Goal: Check status

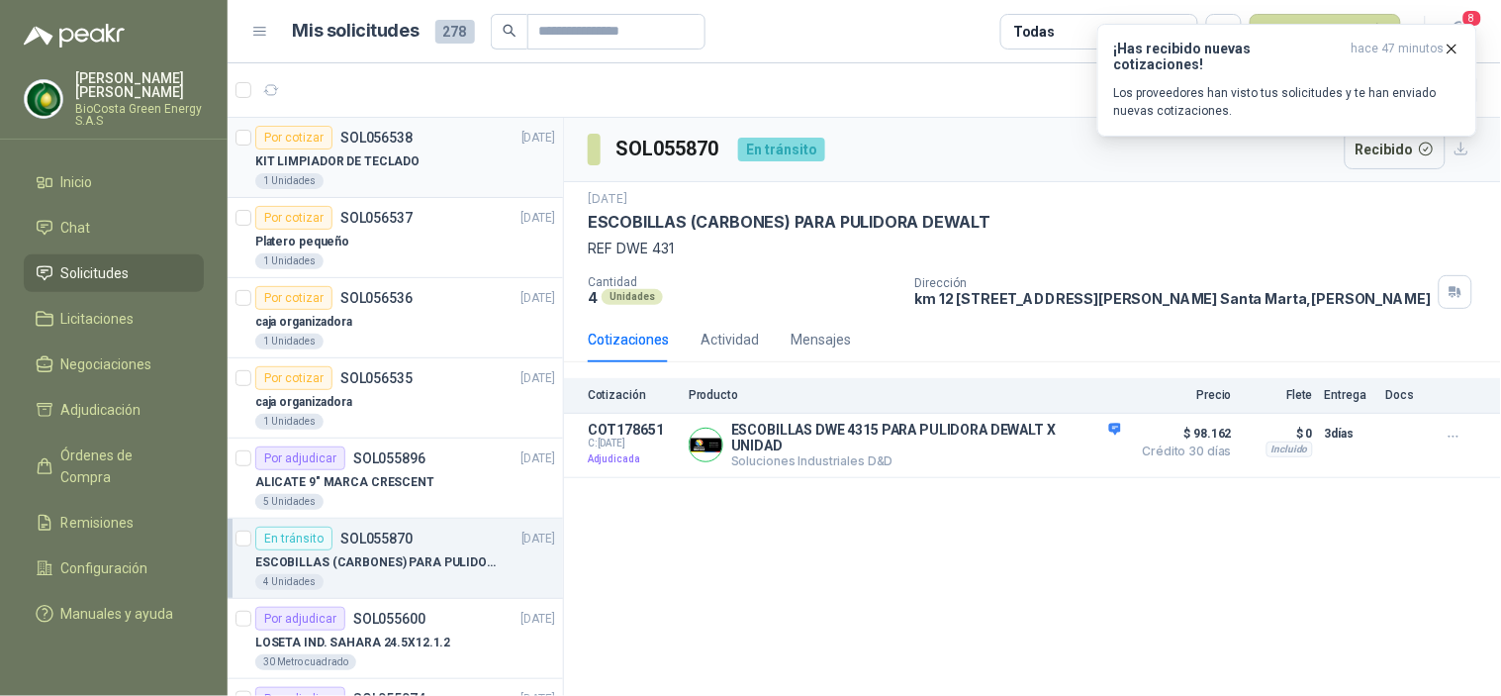
click at [439, 151] on div "KIT LIMPIADOR DE TECLADO" at bounding box center [405, 161] width 300 height 24
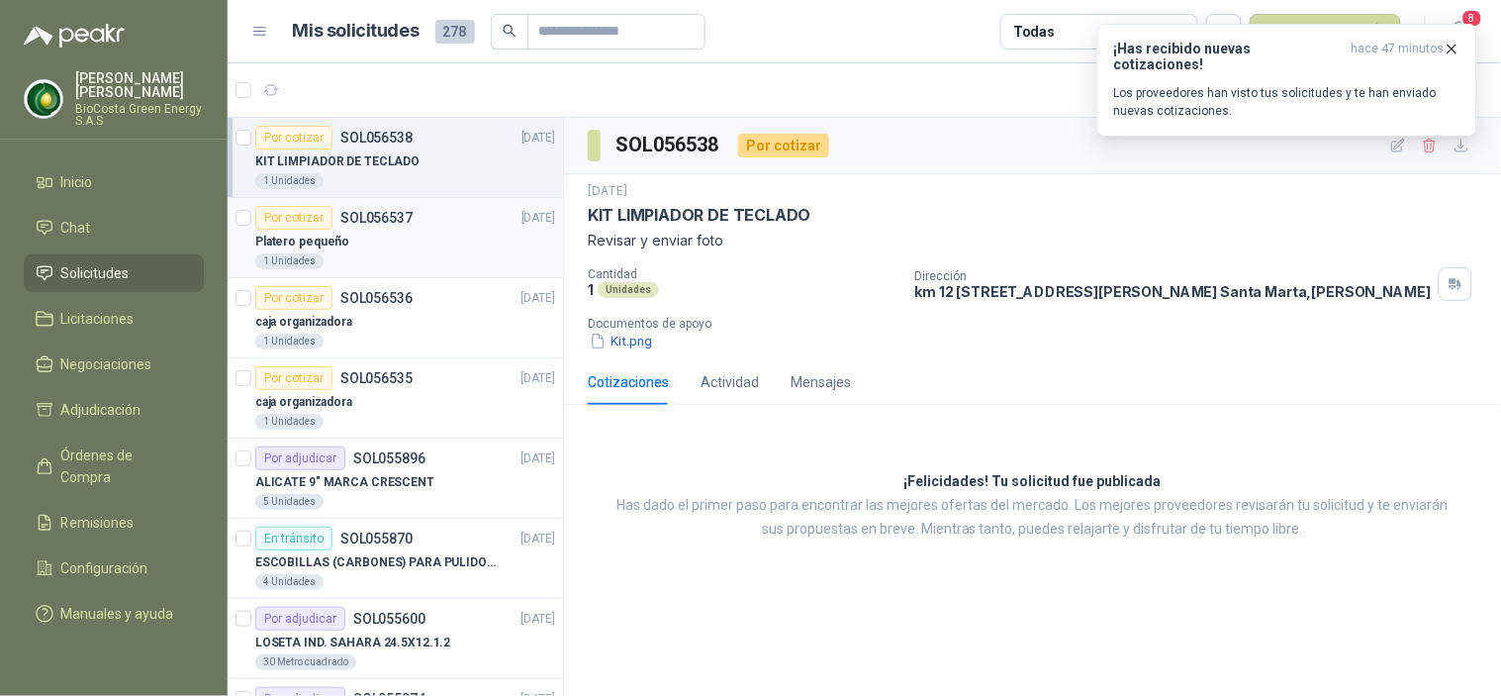
click at [378, 263] on div "1 Unidades" at bounding box center [405, 261] width 300 height 16
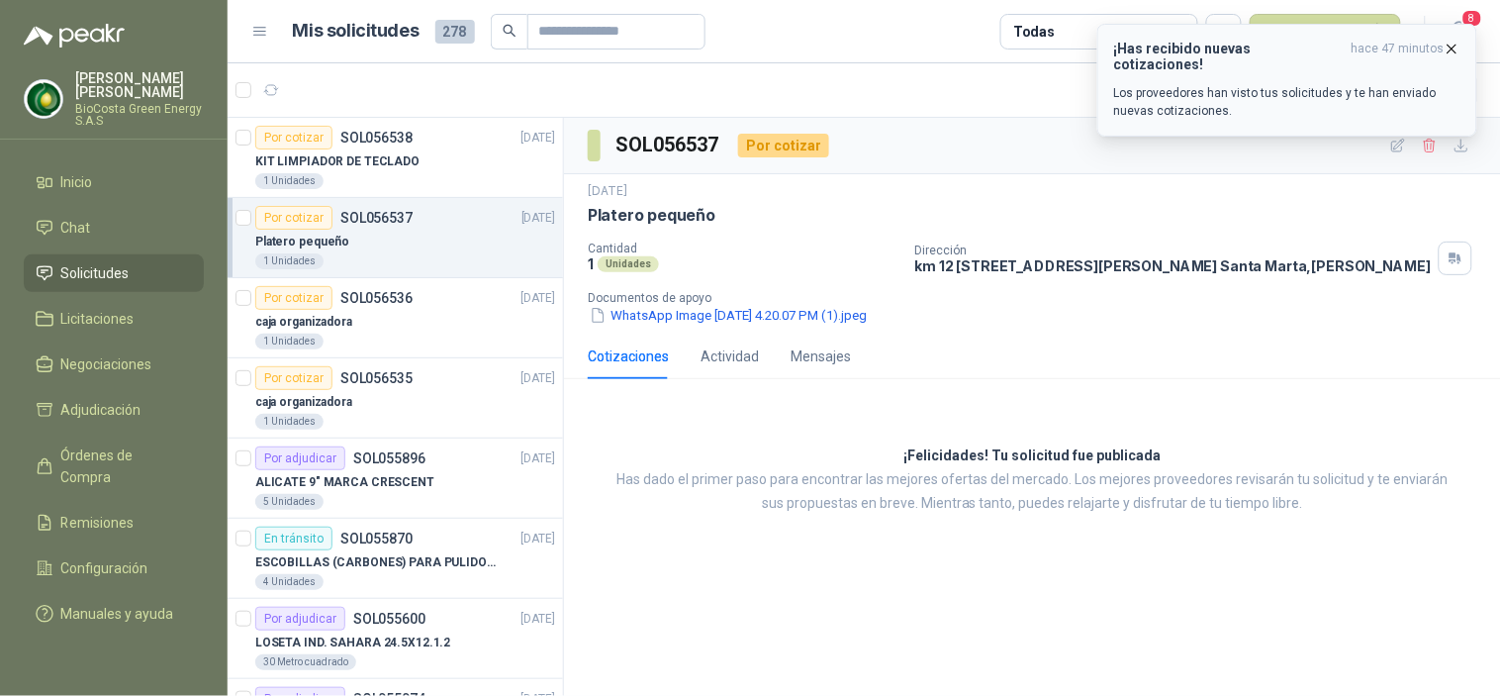
click at [1202, 84] on p "Los proveedores han visto tus solicitudes y te han enviado nuevas cotizaciones." at bounding box center [1287, 102] width 346 height 36
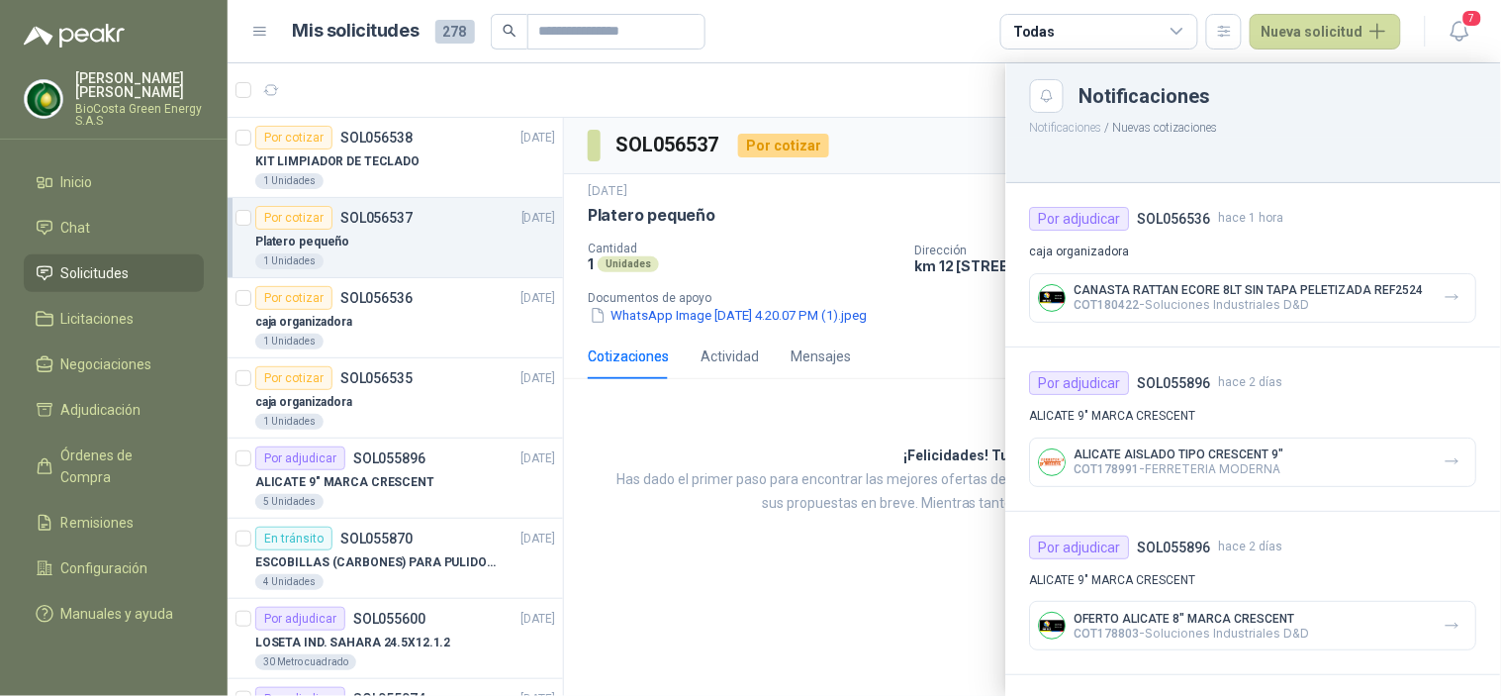
click at [468, 301] on div at bounding box center [864, 379] width 1273 height 632
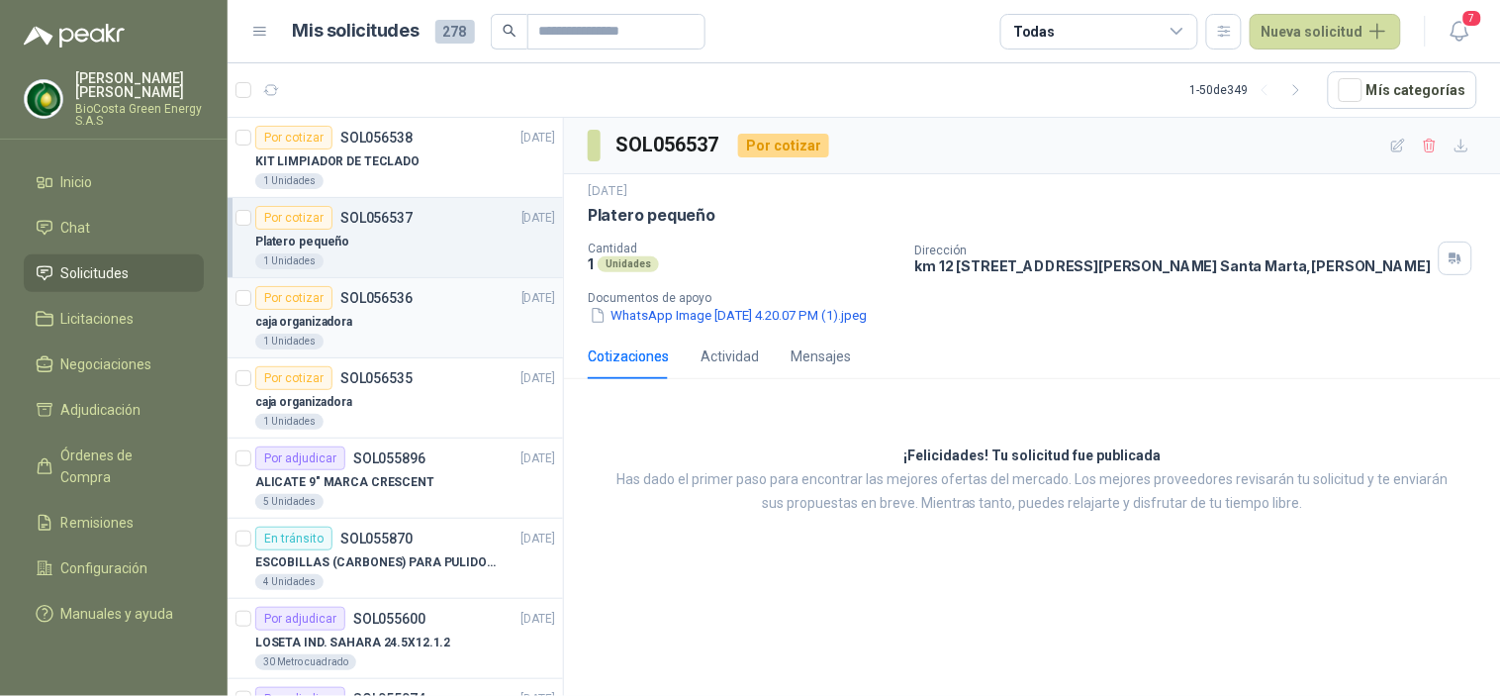
click at [432, 311] on div "caja organizadora" at bounding box center [405, 322] width 300 height 24
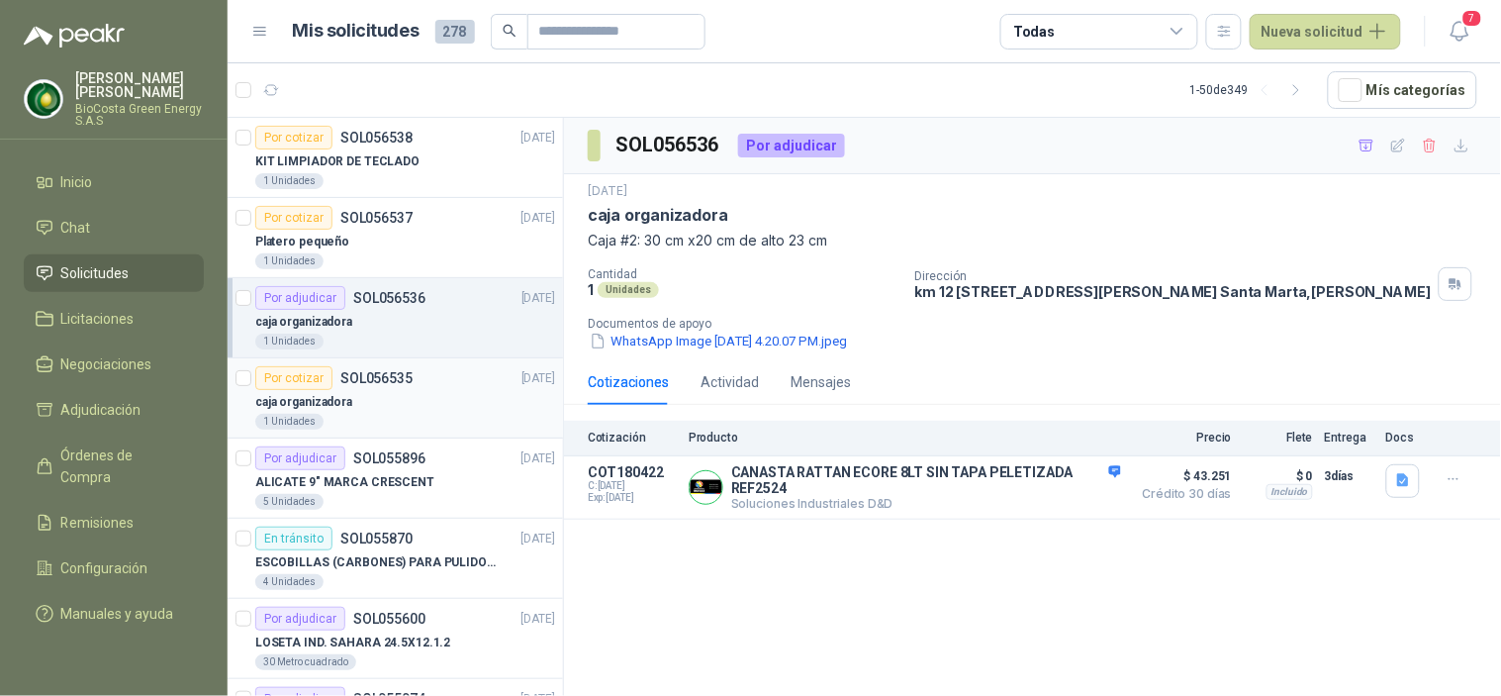
click at [423, 397] on div "caja organizadora" at bounding box center [405, 402] width 300 height 24
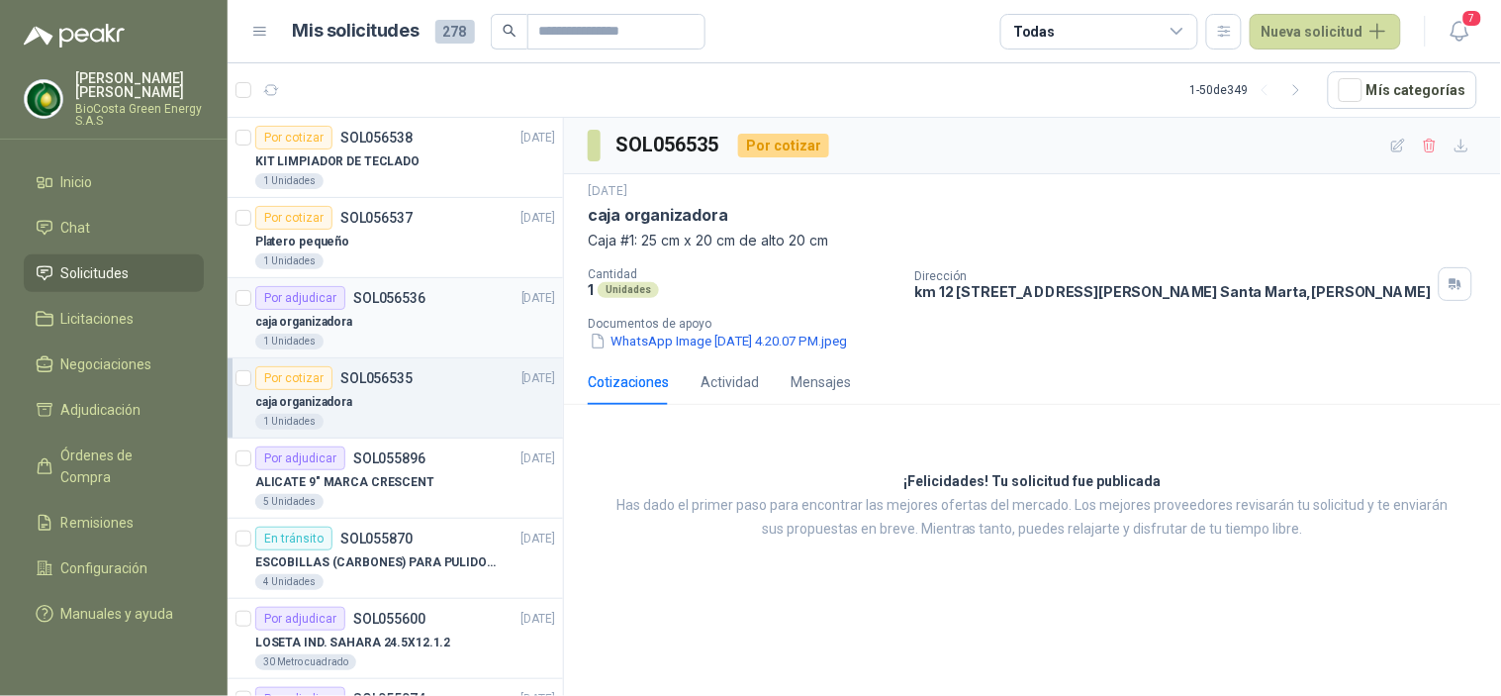
click at [424, 333] on div "1 Unidades" at bounding box center [405, 341] width 300 height 16
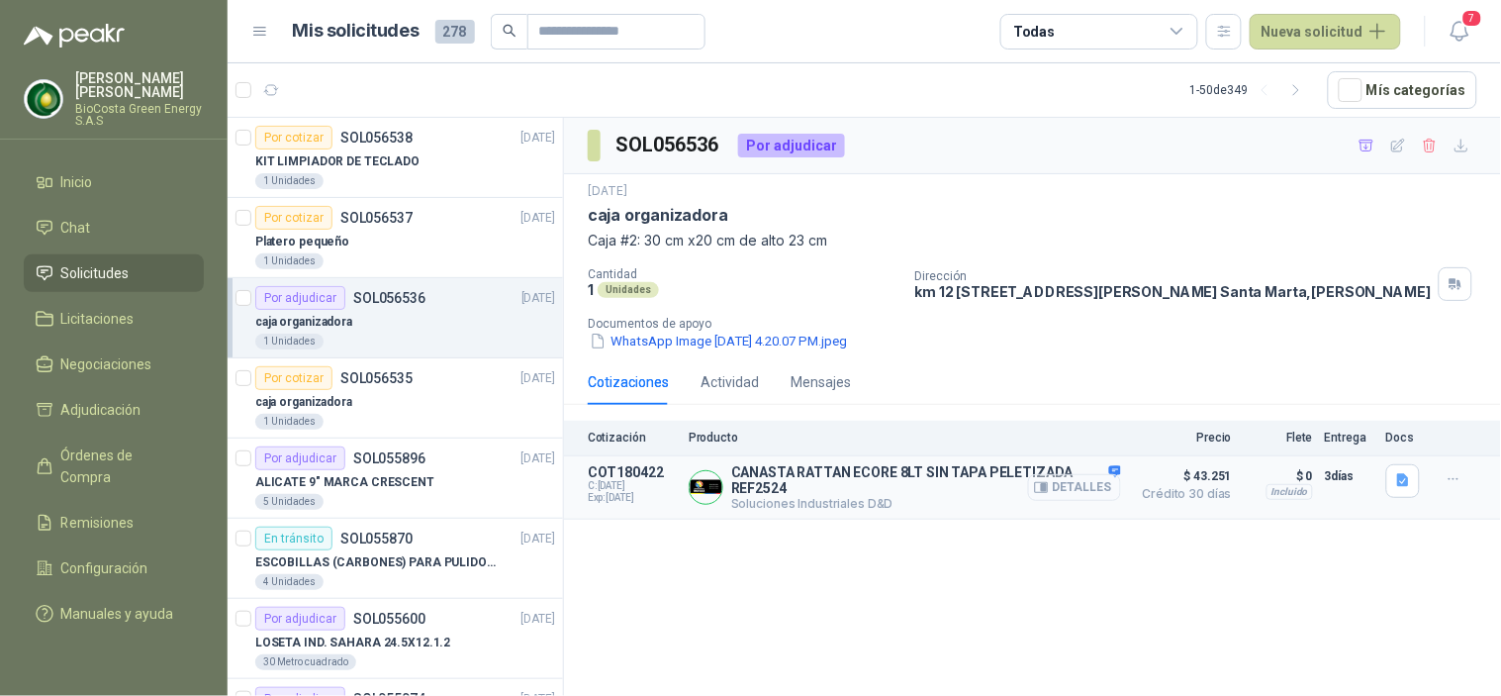
click at [1064, 495] on button "Detalles" at bounding box center [1074, 487] width 93 height 27
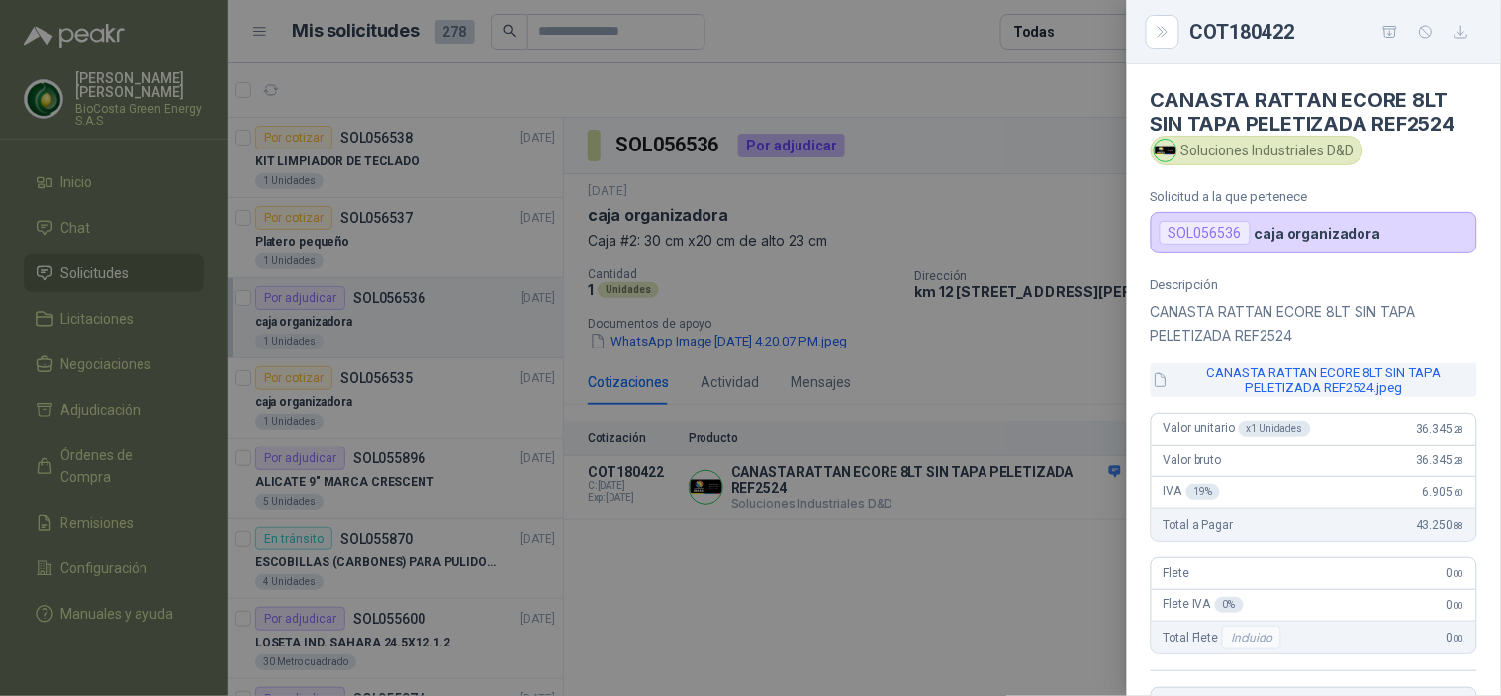
click at [1282, 366] on button "CANASTA RATTAN ECORE 8LT SIN TAPA PELETIZADA REF2524.jpeg" at bounding box center [1314, 380] width 327 height 34
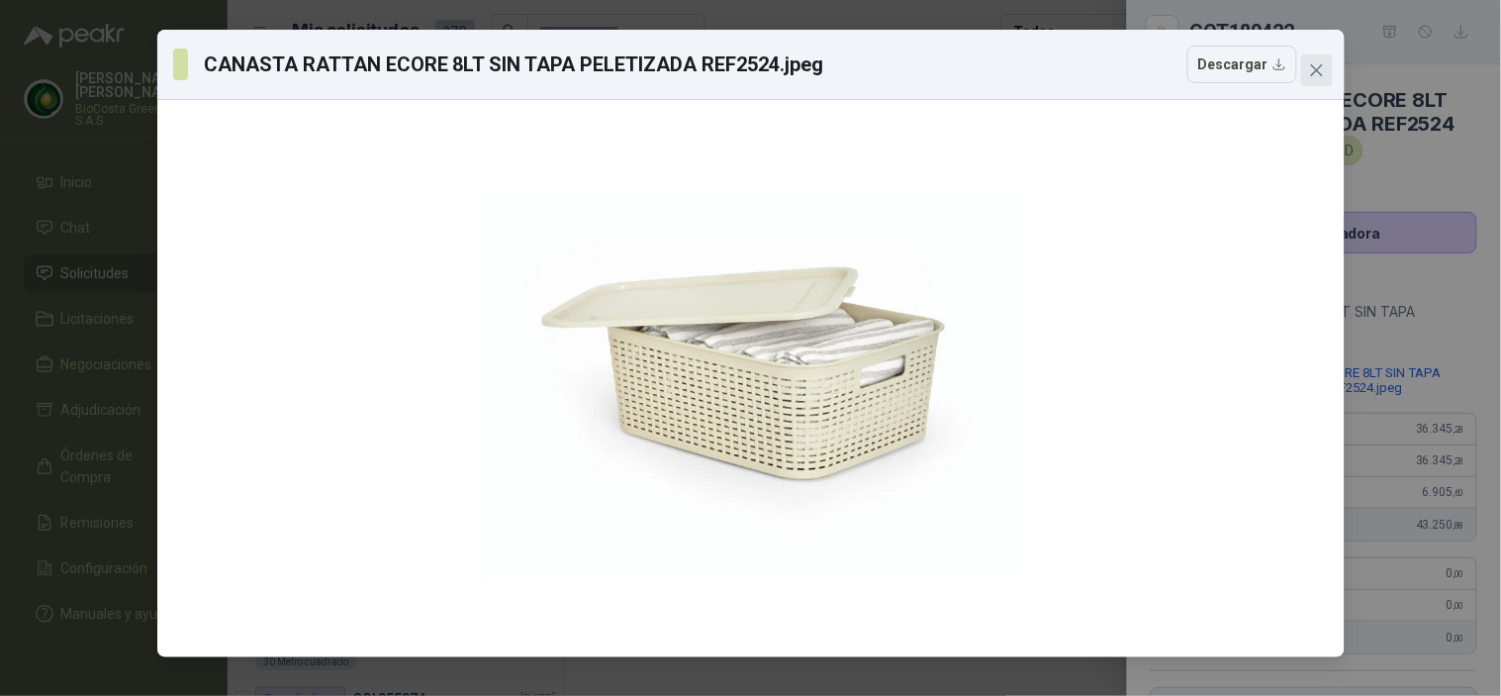
click at [1328, 73] on span "Close" at bounding box center [1317, 70] width 32 height 16
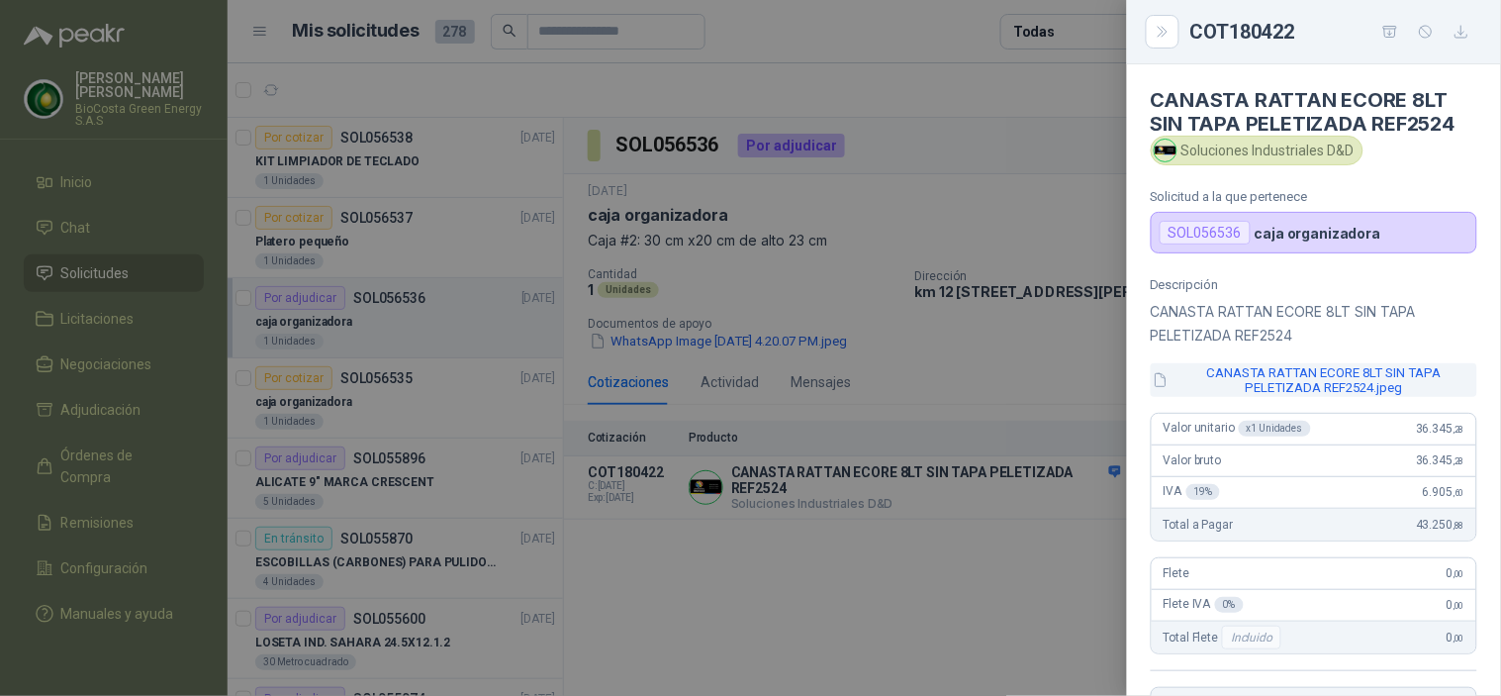
click at [1258, 378] on button "CANASTA RATTAN ECORE 8LT SIN TAPA PELETIZADA REF2524.jpeg" at bounding box center [1314, 380] width 327 height 34
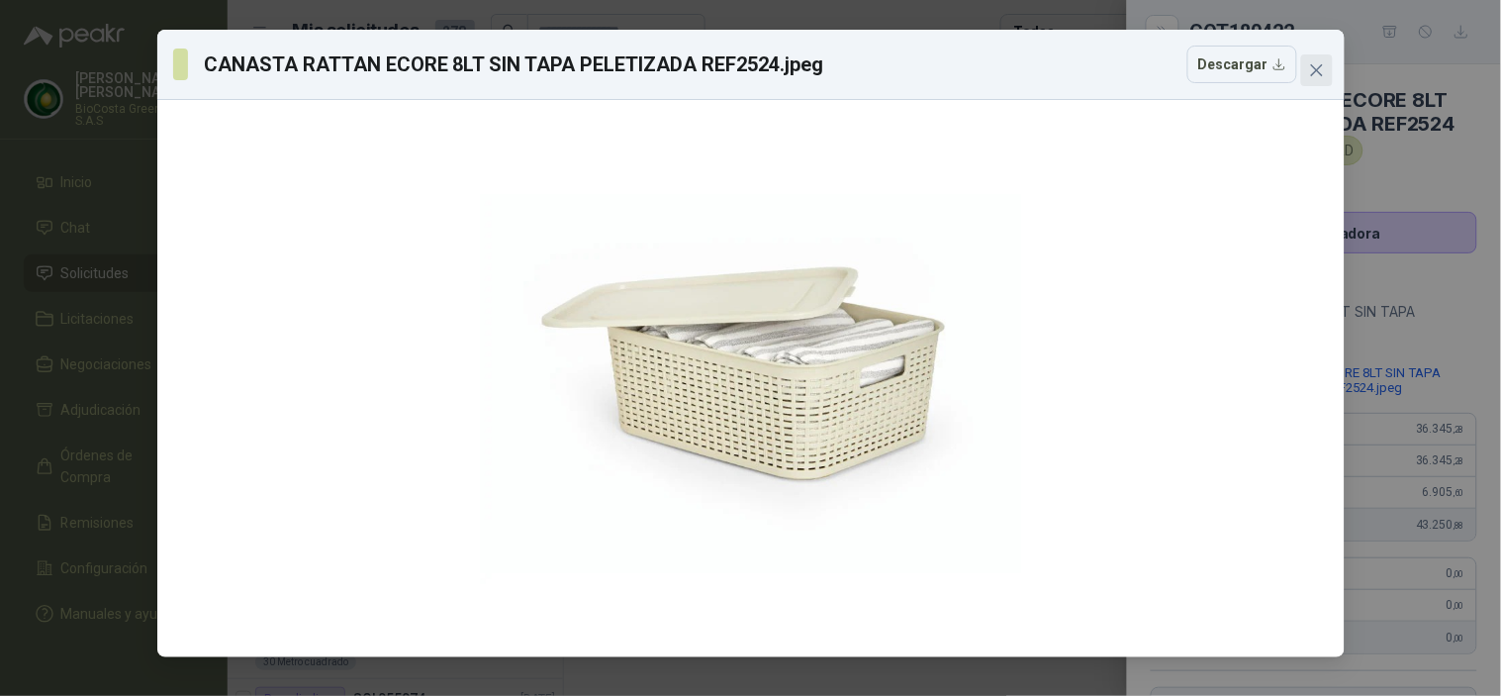
click at [1329, 76] on span "Close" at bounding box center [1317, 70] width 32 height 16
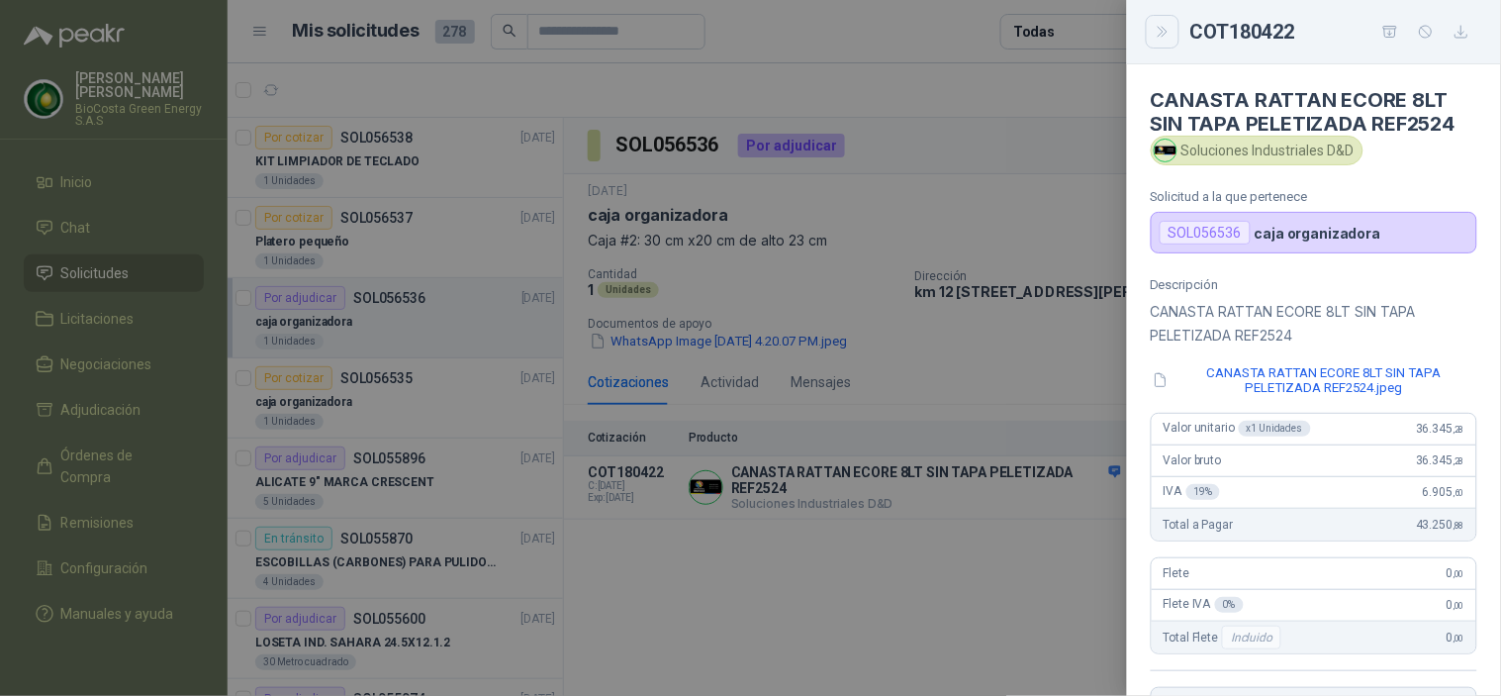
click at [1158, 32] on icon "Close" at bounding box center [1163, 32] width 17 height 17
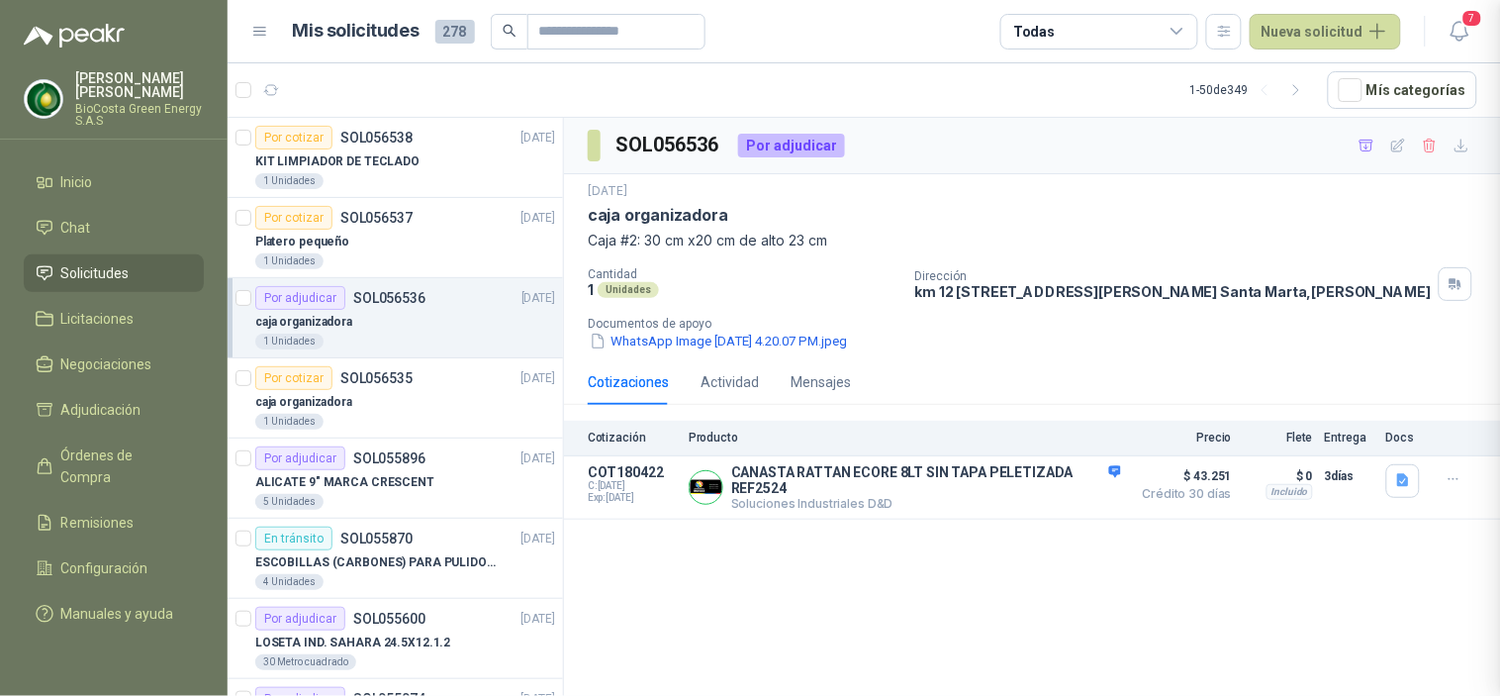
scroll to position [422, 0]
click at [442, 119] on article "Por cotizar SOL056538 [DATE] KIT LIMPIADOR DE TECLADO 1 Unidades" at bounding box center [395, 158] width 335 height 80
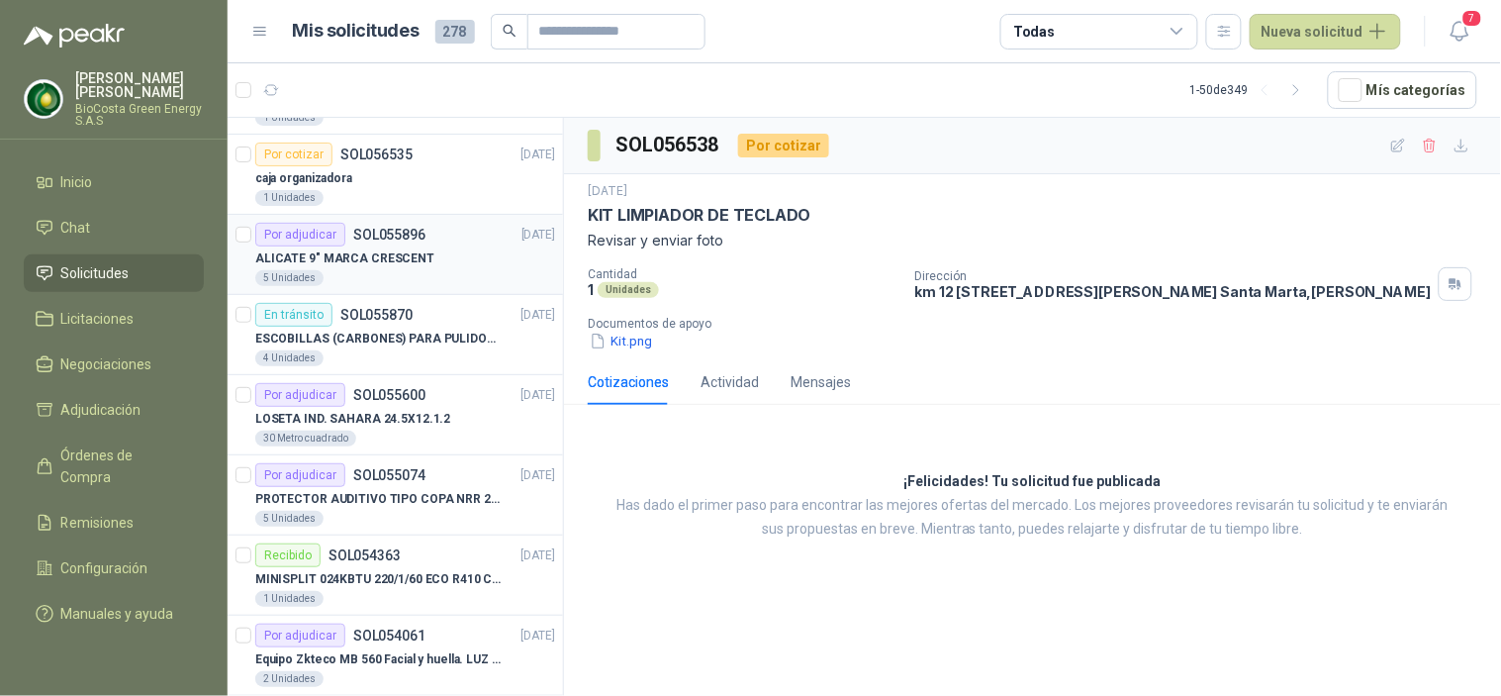
scroll to position [303, 0]
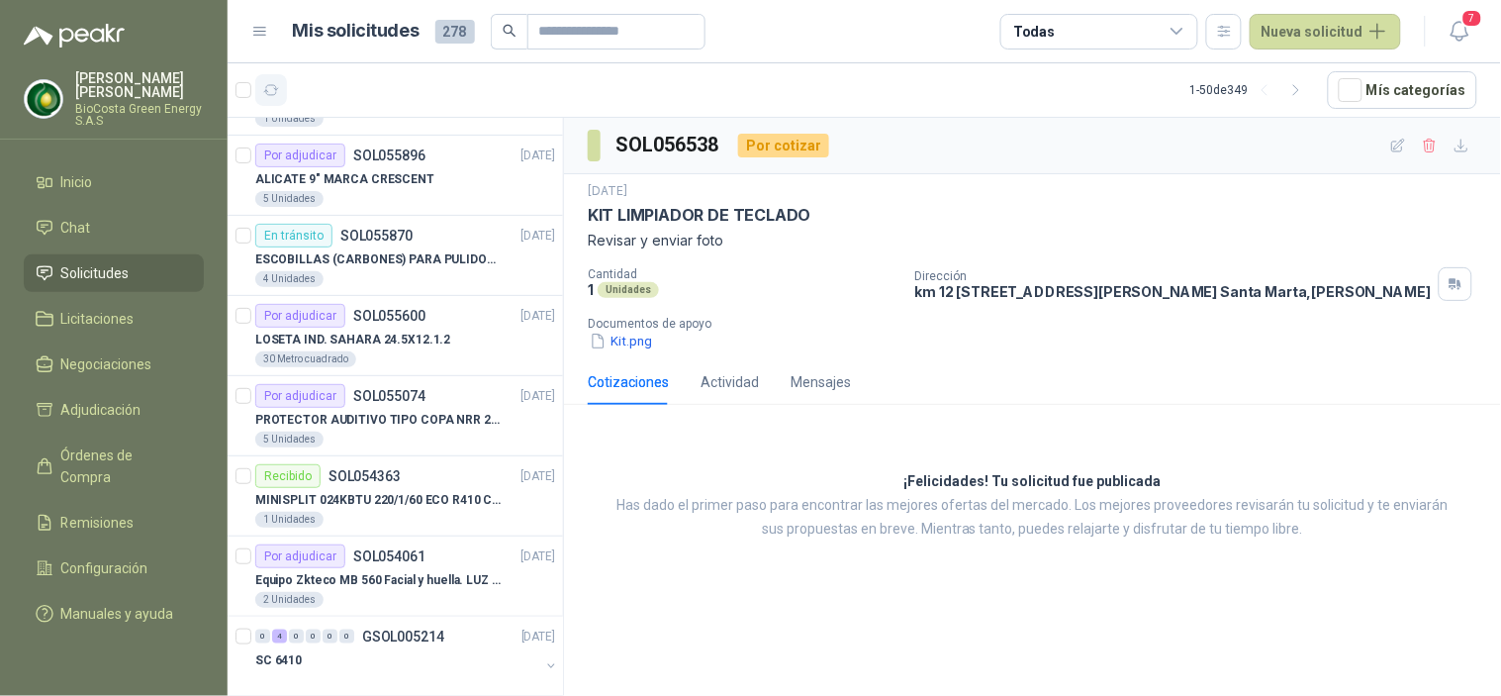
click at [275, 100] on button "button" at bounding box center [271, 90] width 32 height 32
